Goal: Task Accomplishment & Management: Manage account settings

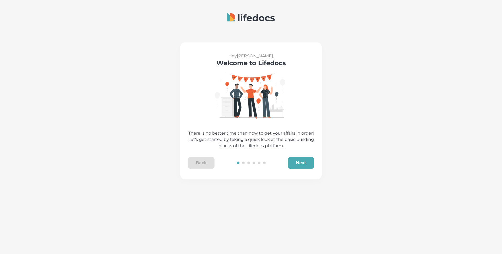
click at [299, 161] on button "Next" at bounding box center [301, 163] width 26 height 12
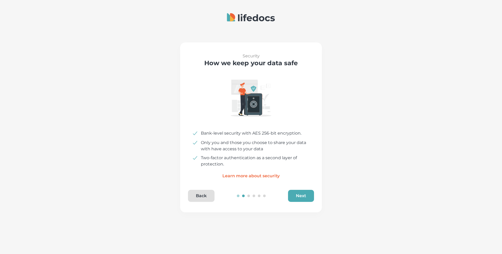
click at [302, 196] on button "Next" at bounding box center [301, 196] width 26 height 12
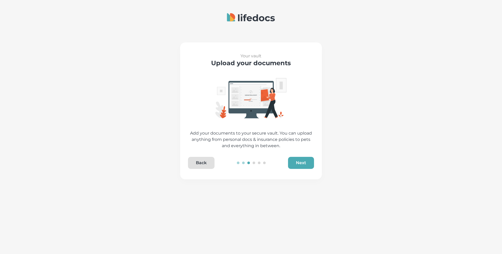
click at [301, 164] on button "Next" at bounding box center [301, 163] width 26 height 12
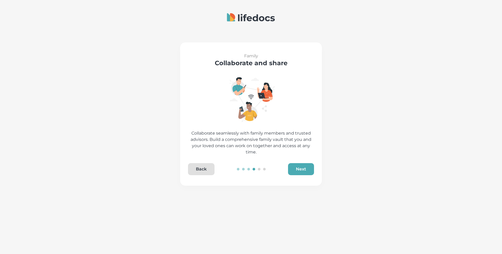
click at [301, 164] on button "Next" at bounding box center [301, 169] width 26 height 12
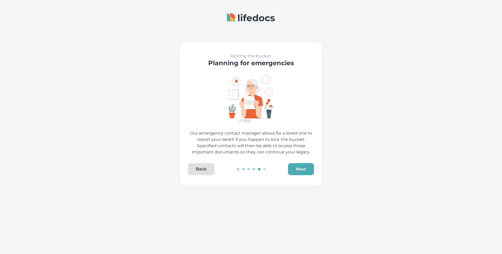
click at [301, 164] on button "Next" at bounding box center [301, 169] width 26 height 12
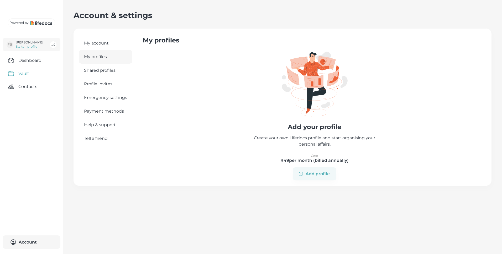
click at [27, 80] on link "Vault" at bounding box center [31, 73] width 63 height 13
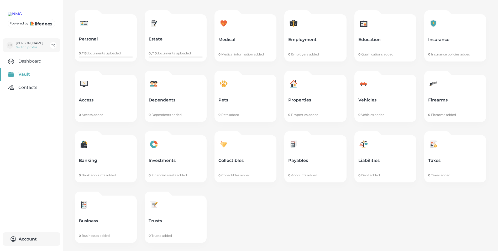
scroll to position [34, 0]
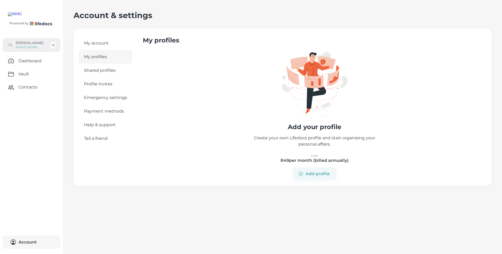
click at [25, 45] on p "[PERSON_NAME]" at bounding box center [30, 43] width 28 height 4
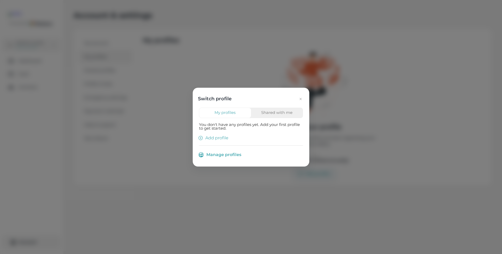
click at [301, 99] on icon "button" at bounding box center [300, 99] width 4 height 4
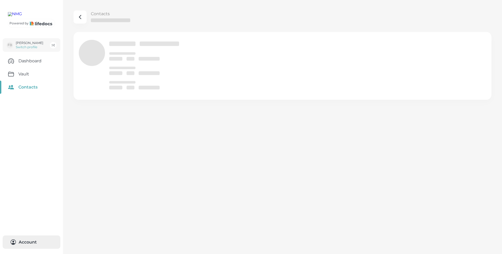
click at [25, 242] on button "Account 0" at bounding box center [32, 242] width 58 height 13
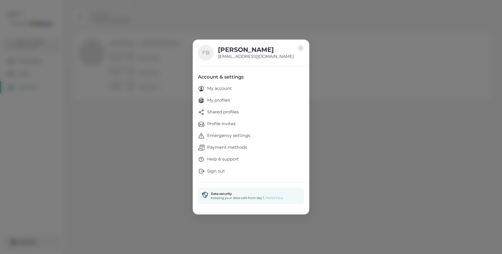
click at [218, 172] on p "Sign out" at bounding box center [216, 171] width 18 height 6
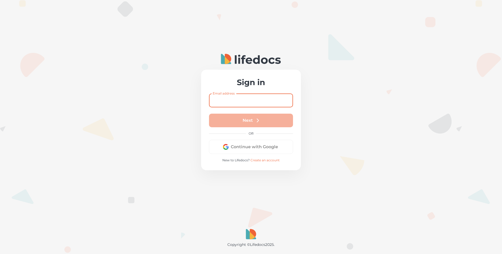
click at [227, 99] on input "Email address" at bounding box center [251, 101] width 84 height 14
click at [103, 82] on div at bounding box center [251, 127] width 502 height 254
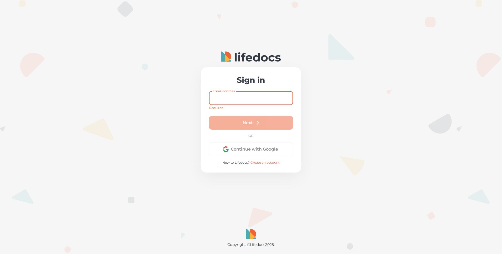
click at [232, 99] on input "Email address" at bounding box center [251, 98] width 84 height 14
type input "[EMAIL_ADDRESS][PERSON_NAME][DOMAIN_NAME]"
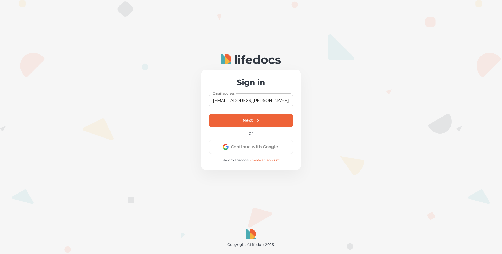
click at [246, 120] on button "Next" at bounding box center [251, 121] width 84 height 14
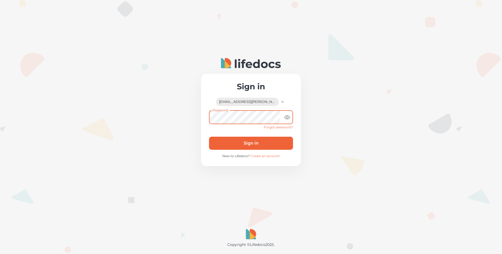
click at [209, 137] on button "Sign in" at bounding box center [251, 143] width 84 height 13
